Goal: Communication & Community: Share content

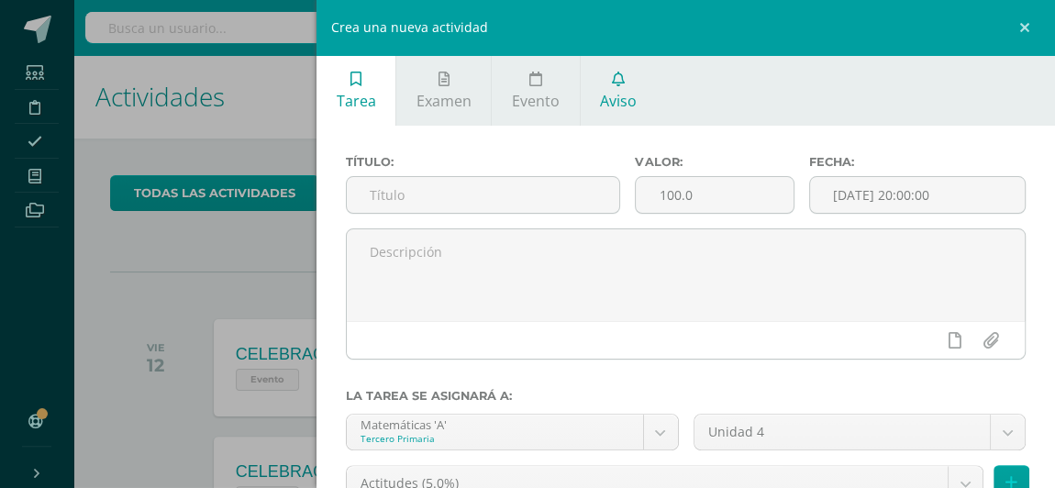
click at [616, 105] on span "Aviso" at bounding box center [618, 101] width 37 height 20
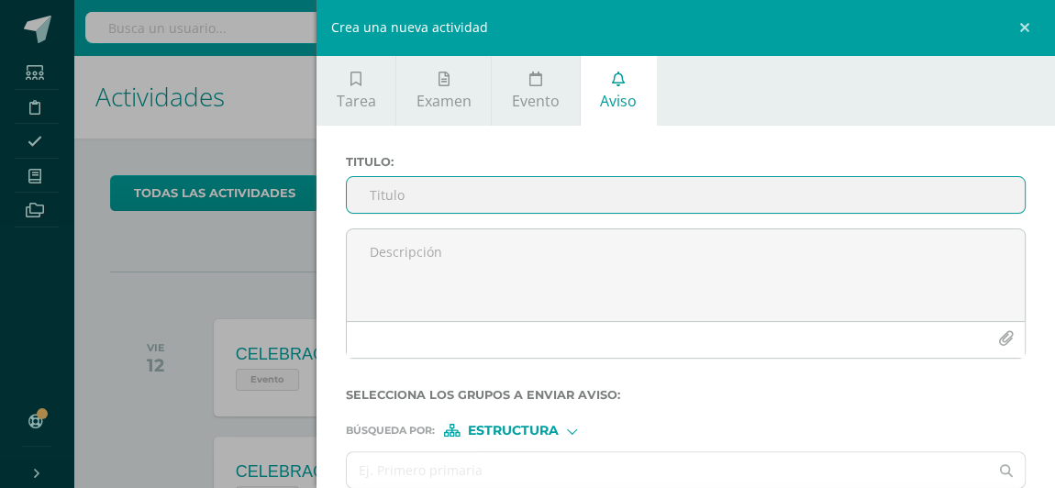
click at [420, 194] on input "Titulo :" at bounding box center [686, 195] width 678 height 36
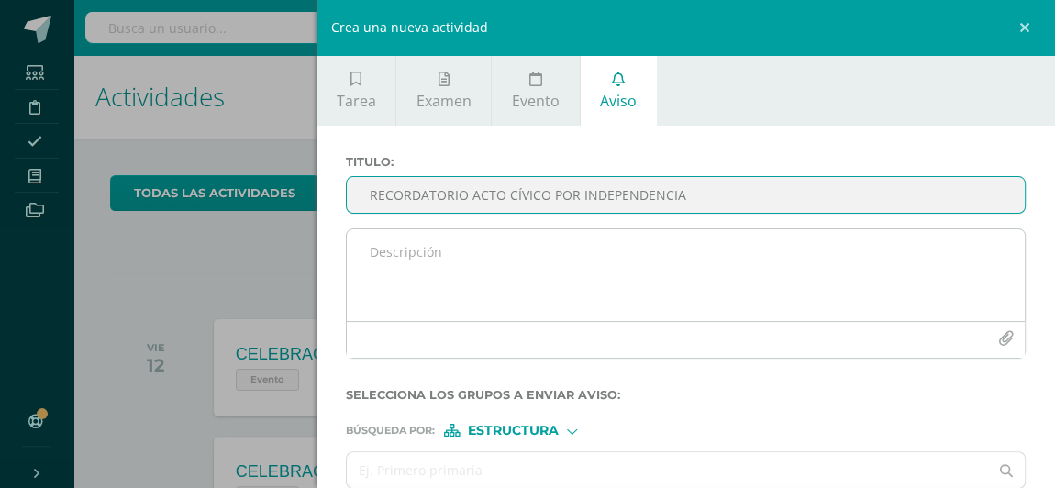
type input "RECORDATORIO ACTO CÍVICO POR INDEPENDENCIA"
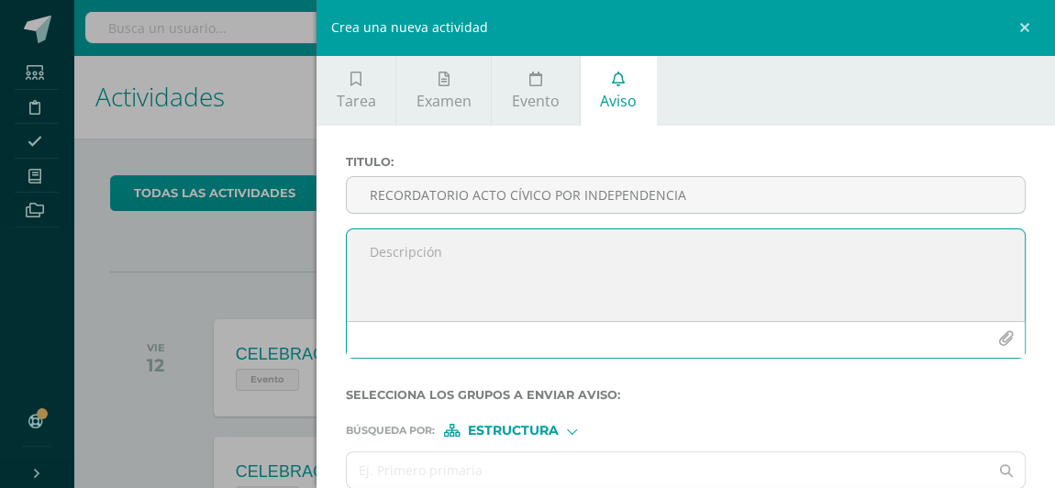
click at [414, 244] on textarea at bounding box center [686, 275] width 678 height 92
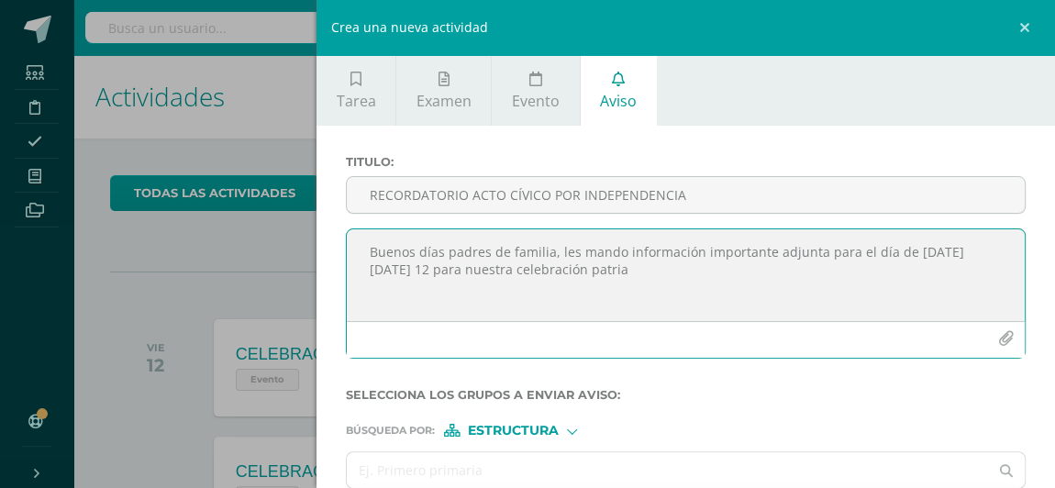
click at [452, 249] on textarea "Buenos días padres de familia, les mando información importante adjunta para el…" at bounding box center [686, 275] width 678 height 92
click at [594, 305] on textarea "Buenos días padres de familia, les mando información importante adjunta para el…" at bounding box center [686, 275] width 678 height 92
click at [464, 269] on textarea "Buenos días padres de familia, les mando información importante adjunta para el…" at bounding box center [686, 275] width 678 height 92
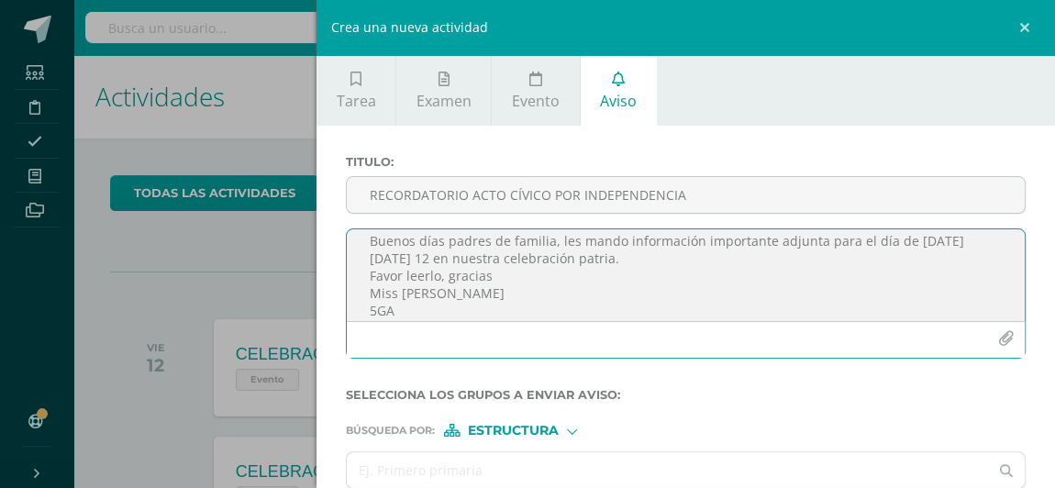
click at [448, 260] on textarea "Buenos días padres de familia, les mando información importante adjunta para el…" at bounding box center [686, 275] width 678 height 92
click at [998, 338] on icon "button" at bounding box center [1006, 339] width 16 height 16
click at [998, 340] on icon "button" at bounding box center [1006, 339] width 16 height 16
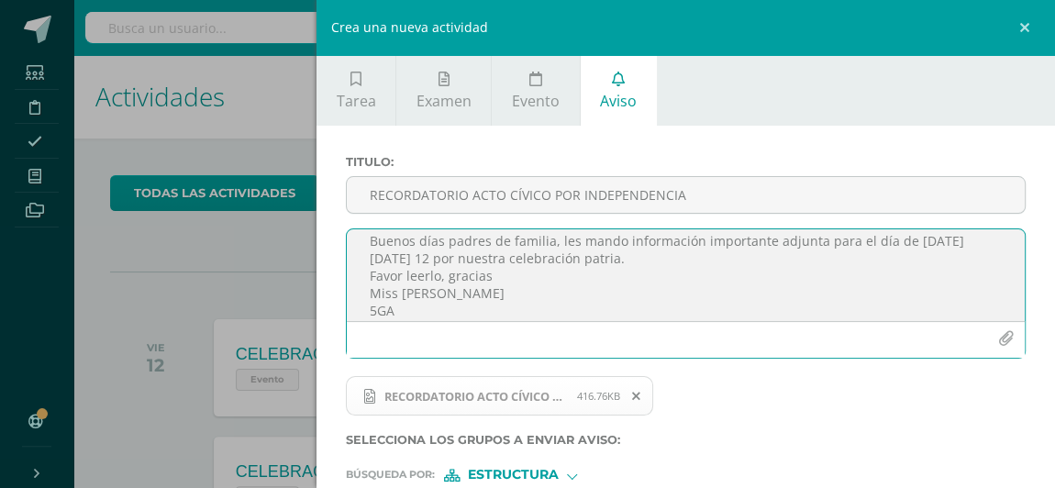
click at [998, 340] on icon "button" at bounding box center [1006, 339] width 16 height 16
click at [630, 261] on textarea "Buenos días padres de familia, les mando información importante adjunta para el…" at bounding box center [686, 275] width 678 height 92
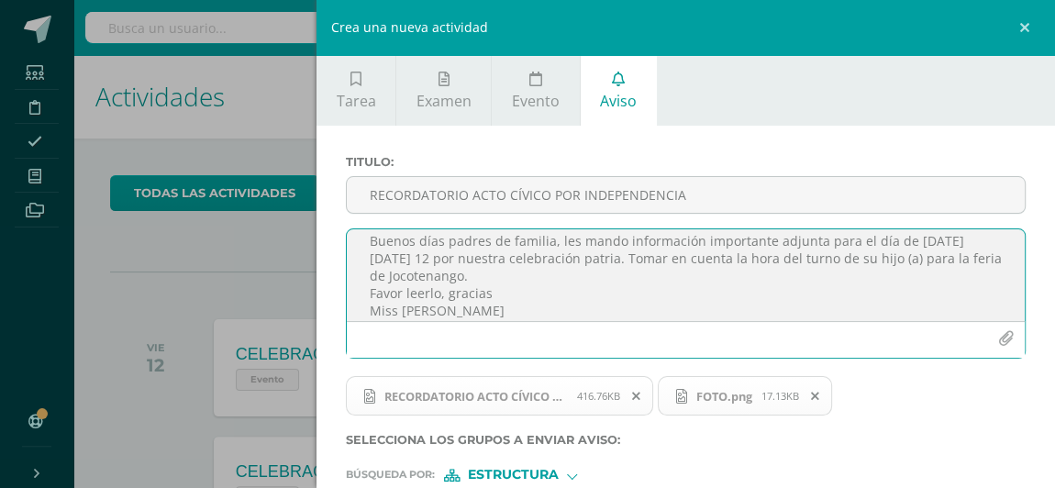
click at [443, 293] on textarea "Buenos días padres de familia, les mando información importante adjunta para el…" at bounding box center [686, 275] width 678 height 92
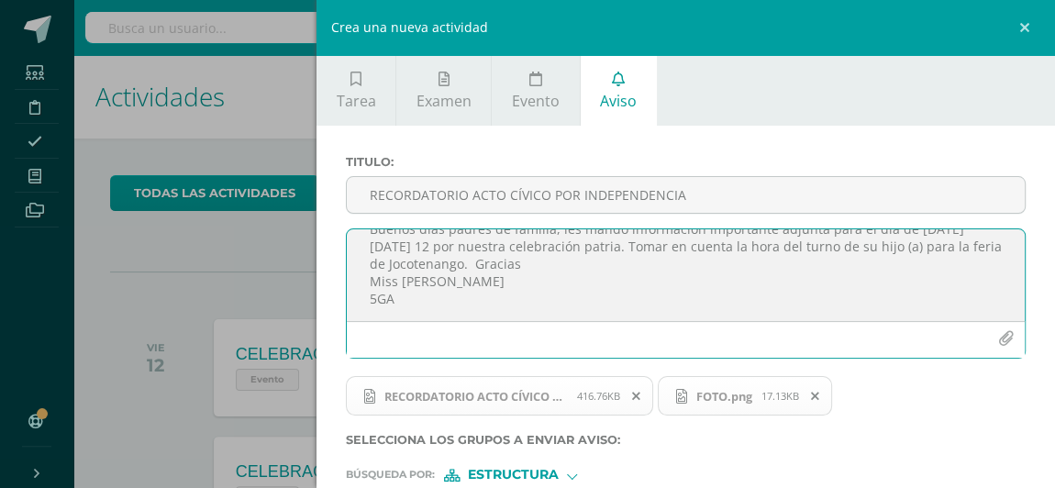
drag, startPoint x: 367, startPoint y: 246, endPoint x: 451, endPoint y: 314, distance: 108.3
click at [451, 314] on textarea "Buenos días padres de familia, les mando información importante adjunta para el…" at bounding box center [686, 275] width 678 height 92
click at [471, 302] on textarea "Buenos días padres de familia, les mando información importante adjunta para el…" at bounding box center [686, 275] width 678 height 92
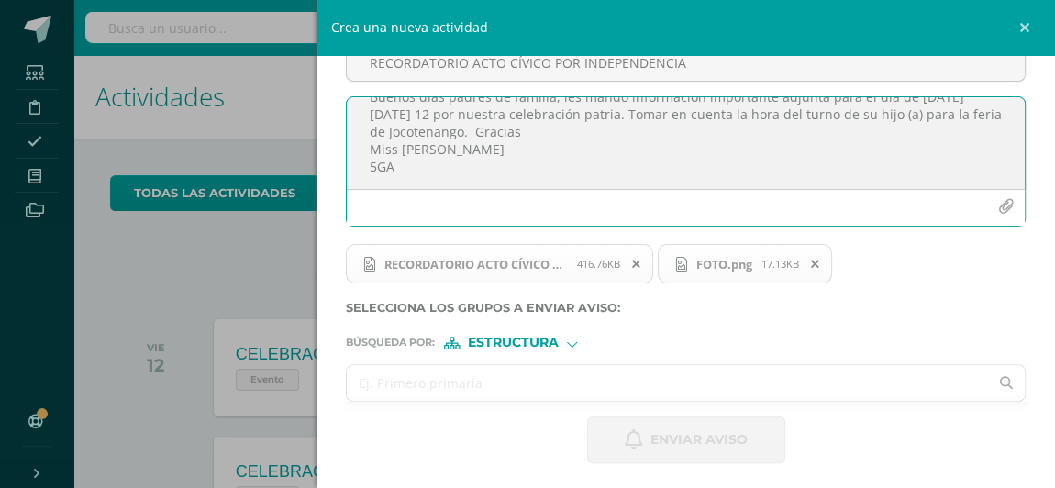
type textarea "Buenos días padres de familia, les mando información importante adjunta para el…"
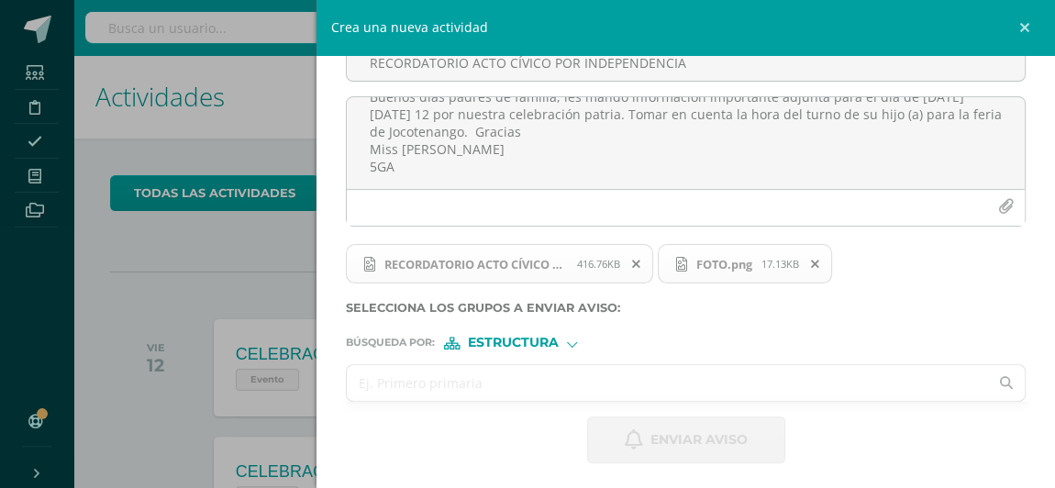
click at [501, 379] on input "text" at bounding box center [667, 383] width 641 height 36
type input "[PERSON_NAME]"
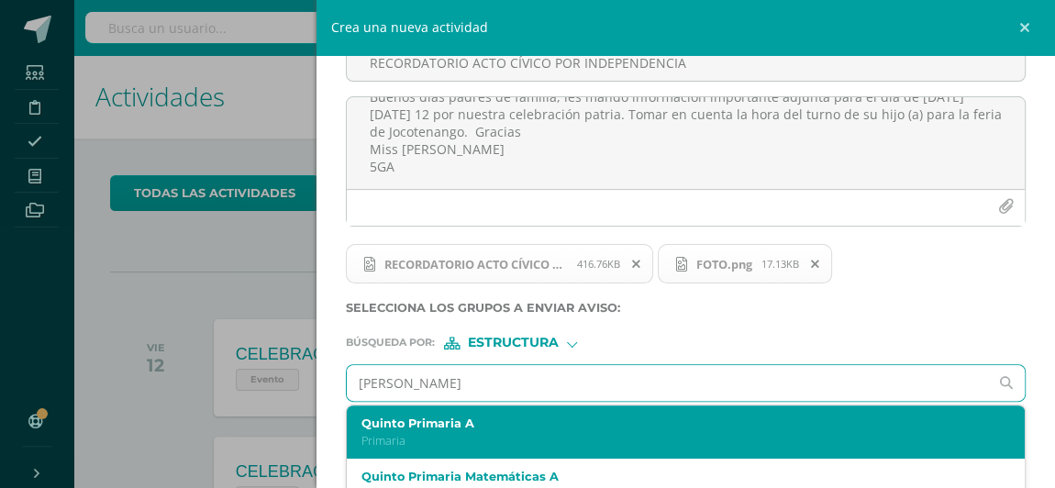
click at [444, 437] on p "Primaria" at bounding box center [670, 441] width 619 height 16
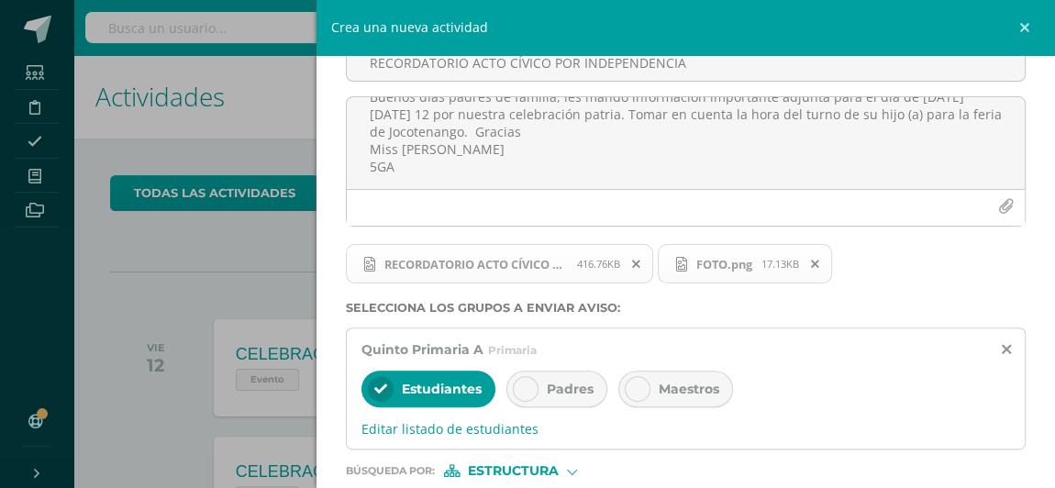
click at [520, 382] on icon at bounding box center [525, 388] width 13 height 13
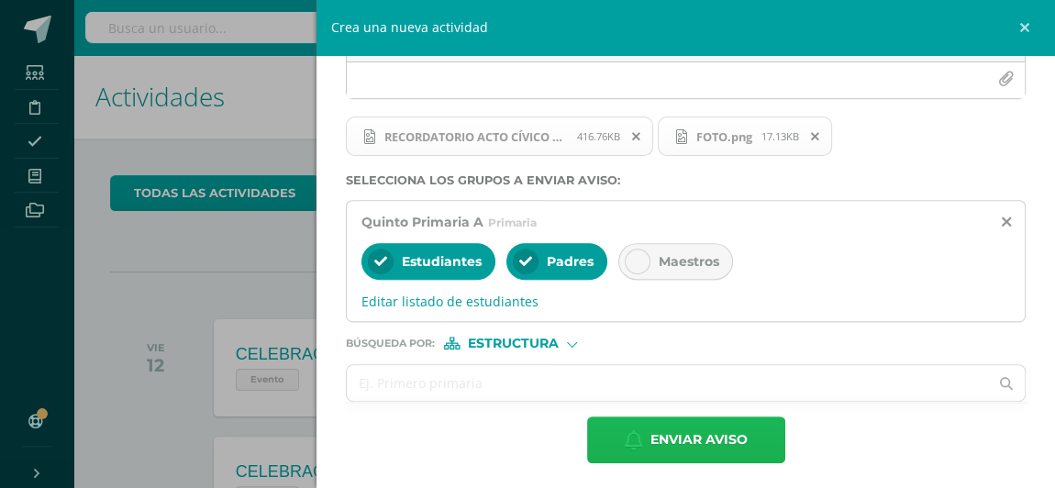
click at [672, 431] on span "Enviar aviso" at bounding box center [698, 439] width 97 height 45
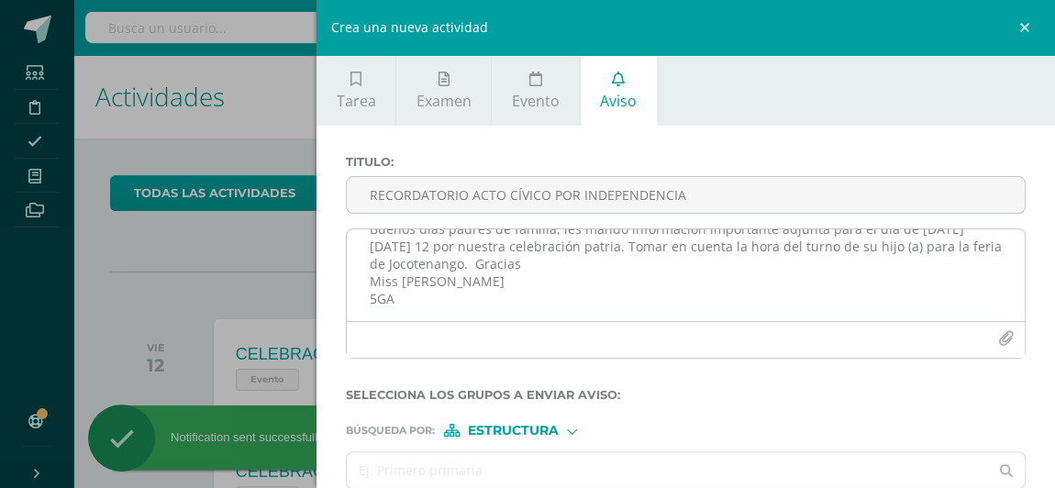
scroll to position [0, 0]
